Goal: Task Accomplishment & Management: Use online tool/utility

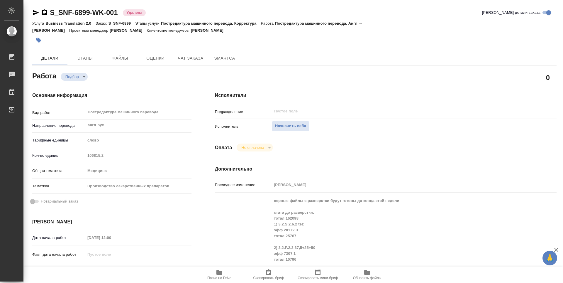
type textarea "x"
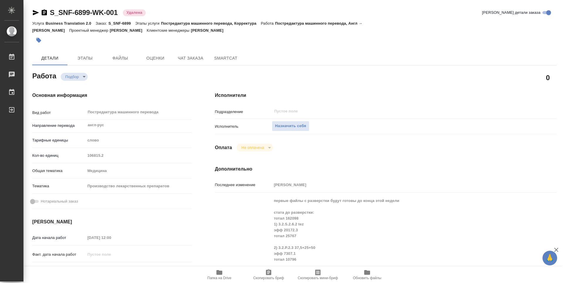
type textarea "x"
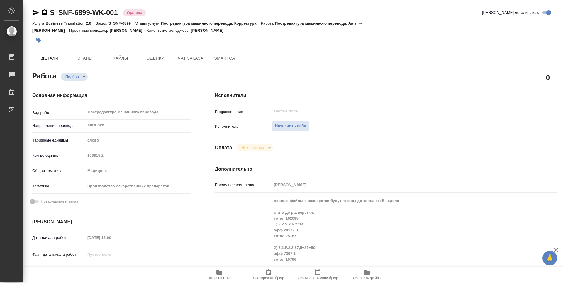
scroll to position [29, 0]
type textarea "x"
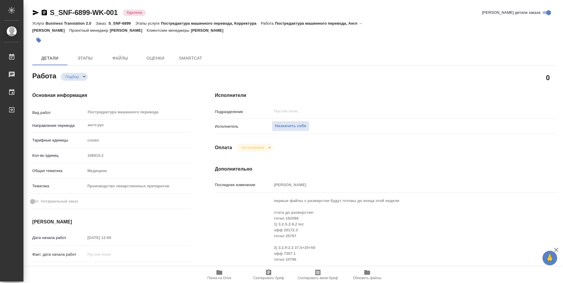
type textarea "x"
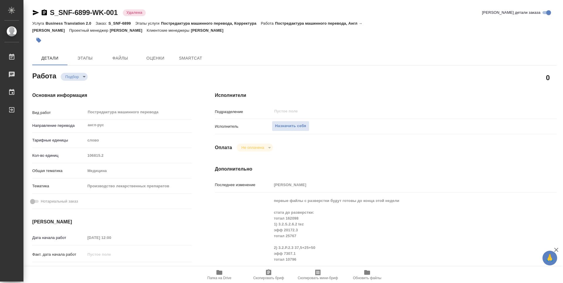
type textarea "x"
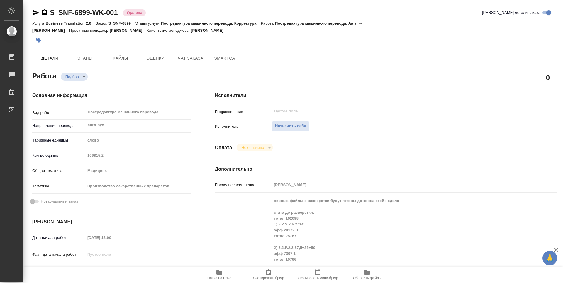
type textarea "x"
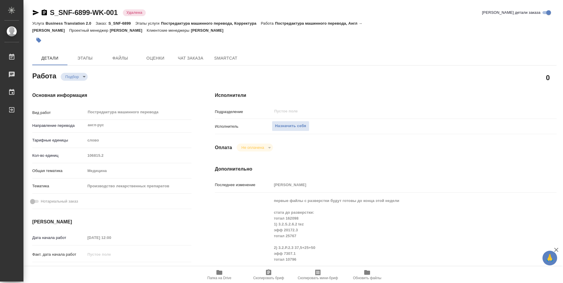
type textarea "x"
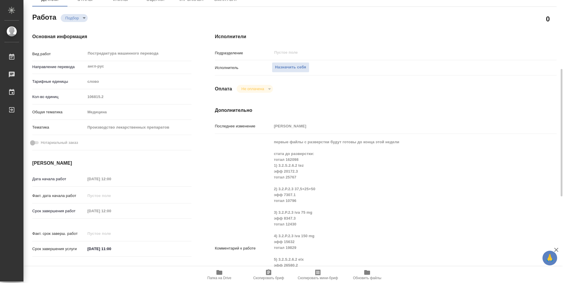
scroll to position [88, 0]
